Goal: Find contact information: Find contact information

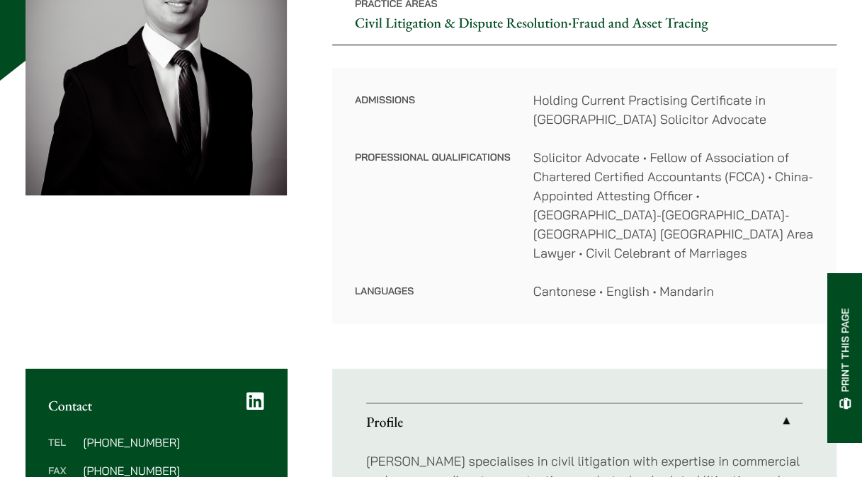
scroll to position [425, 0]
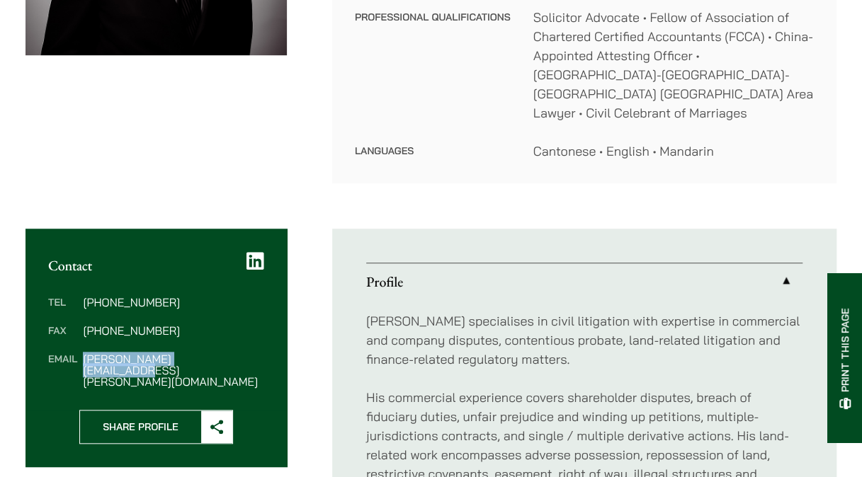
drag, startPoint x: 233, startPoint y: 340, endPoint x: 85, endPoint y: 344, distance: 148.1
click at [85, 353] on dd "nathan.wong@haldanes.com" at bounding box center [173, 370] width 181 height 34
copy dd "nathan.wong@haldanes.com"
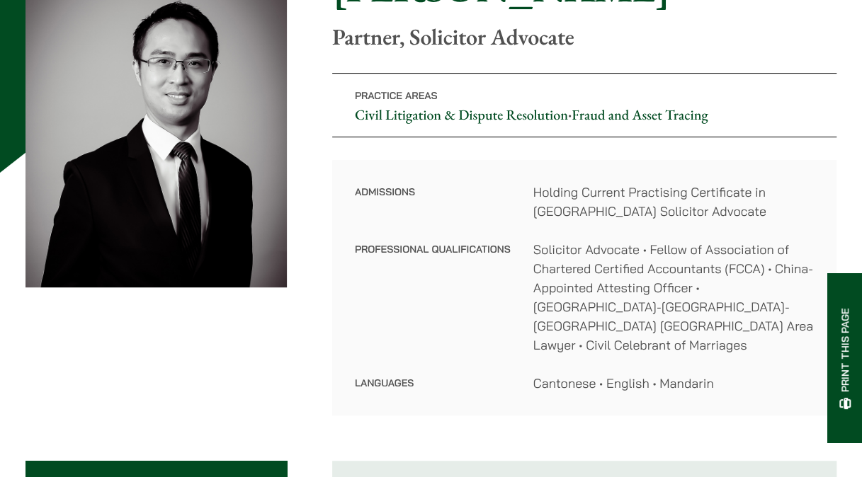
scroll to position [212, 0]
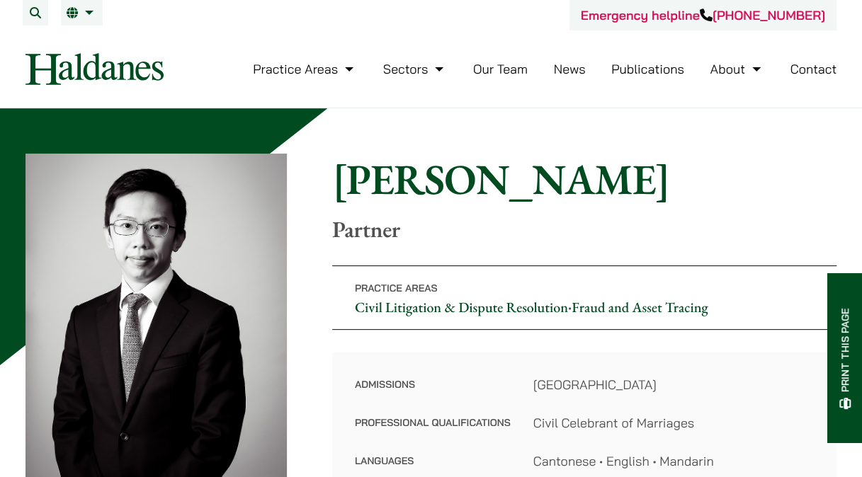
scroll to position [71, 0]
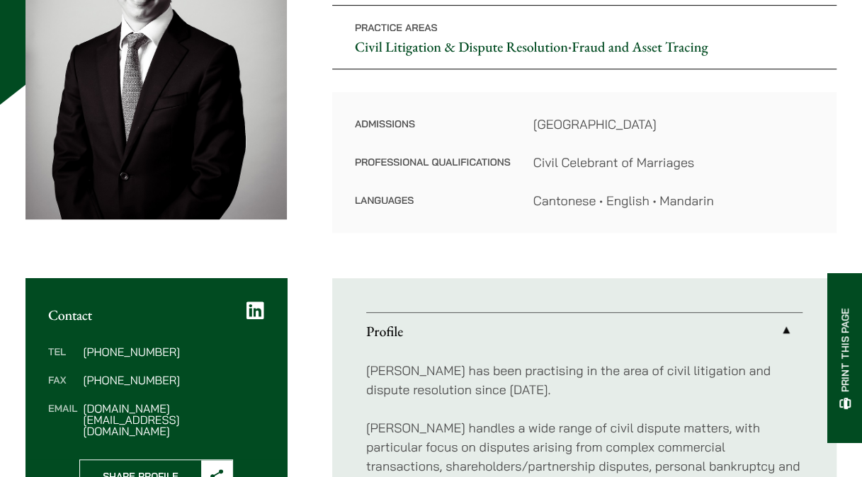
scroll to position [283, 0]
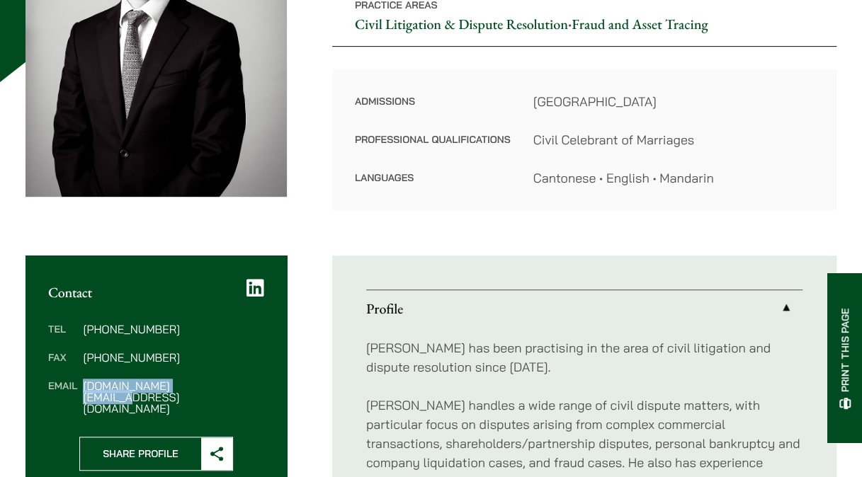
drag, startPoint x: 212, startPoint y: 387, endPoint x: 85, endPoint y: 387, distance: 127.5
click at [85, 387] on dd "[DOMAIN_NAME][EMAIL_ADDRESS][DOMAIN_NAME]" at bounding box center [173, 397] width 181 height 34
copy dd "[DOMAIN_NAME][EMAIL_ADDRESS][DOMAIN_NAME]"
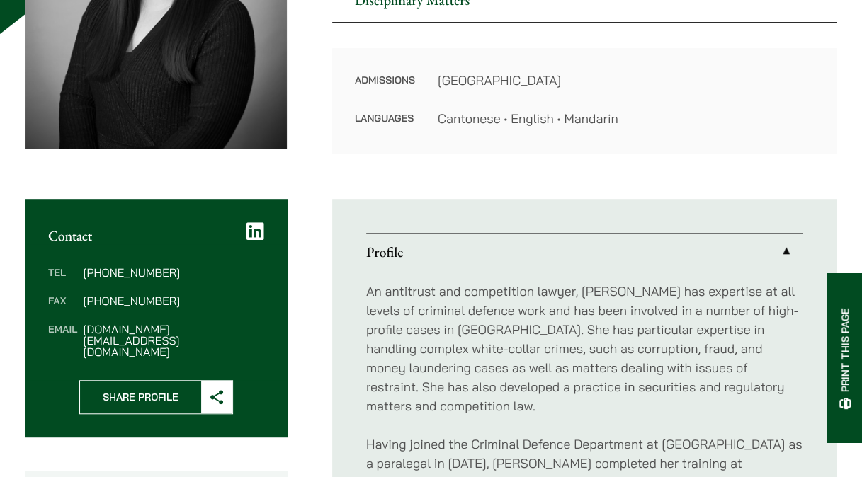
scroll to position [354, 0]
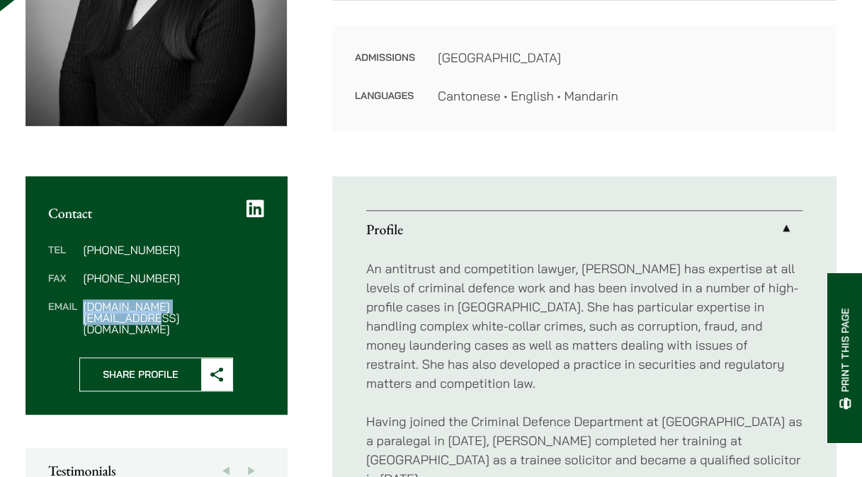
drag, startPoint x: 215, startPoint y: 309, endPoint x: 81, endPoint y: 307, distance: 134.6
click at [81, 307] on div "Tel [PHONE_NUMBER] Fax [PHONE_NUMBER] Email [PERSON_NAME][DOMAIN_NAME][EMAIL_AD…" at bounding box center [155, 290] width 261 height 136
copy dd "[DOMAIN_NAME][EMAIL_ADDRESS][DOMAIN_NAME]"
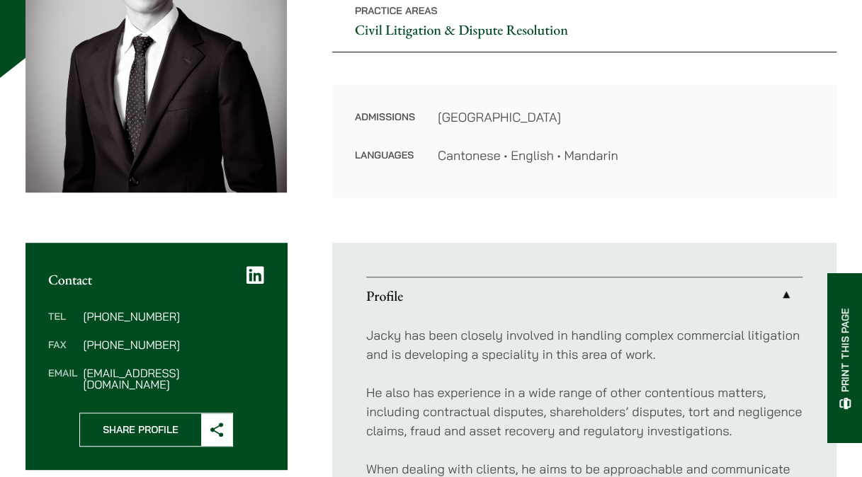
scroll to position [425, 0]
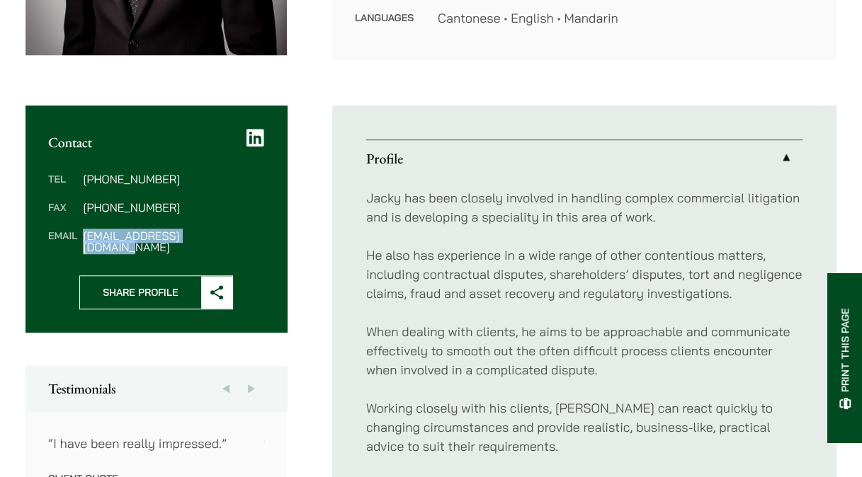
drag, startPoint x: 229, startPoint y: 240, endPoint x: 84, endPoint y: 235, distance: 145.3
click at [84, 235] on dd "jacky.tsai@haldanes.com" at bounding box center [173, 241] width 181 height 23
copy dd "jacky.tsai@haldanes.com"
